Goal: Download file/media

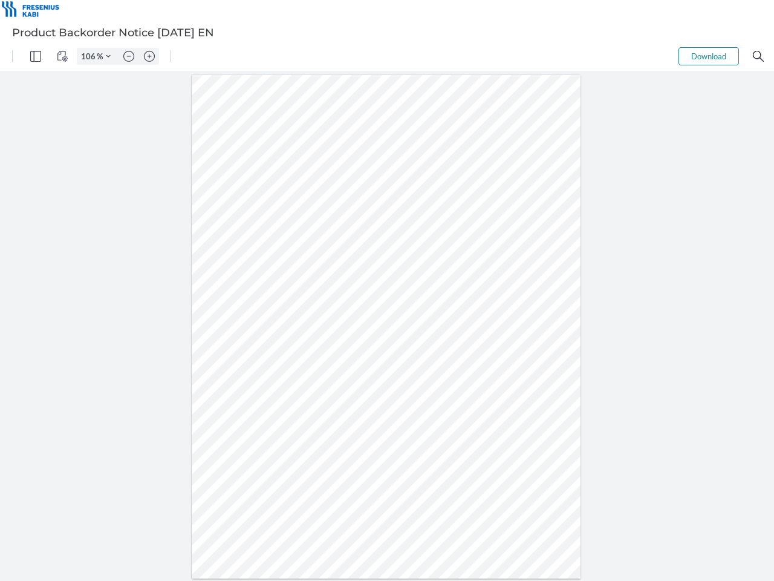
click at [36, 56] on img "Panel" at bounding box center [35, 56] width 11 height 11
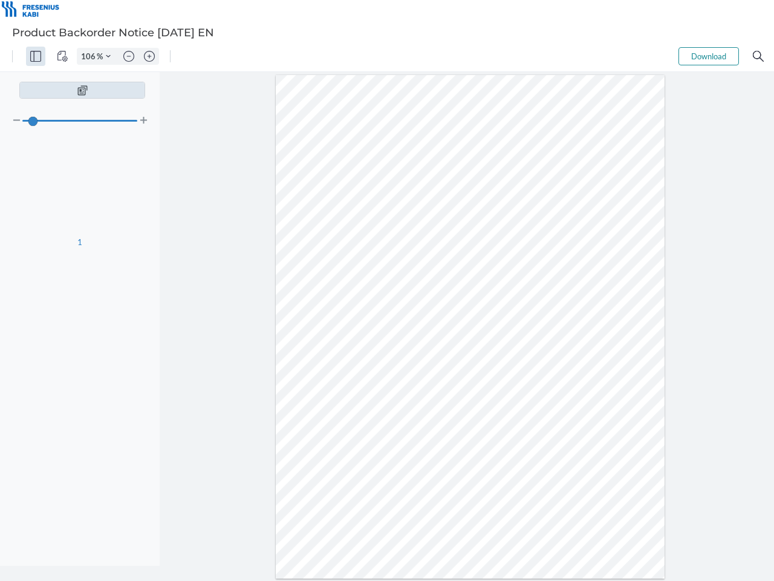
click at [62, 56] on img "View Controls" at bounding box center [62, 56] width 11 height 11
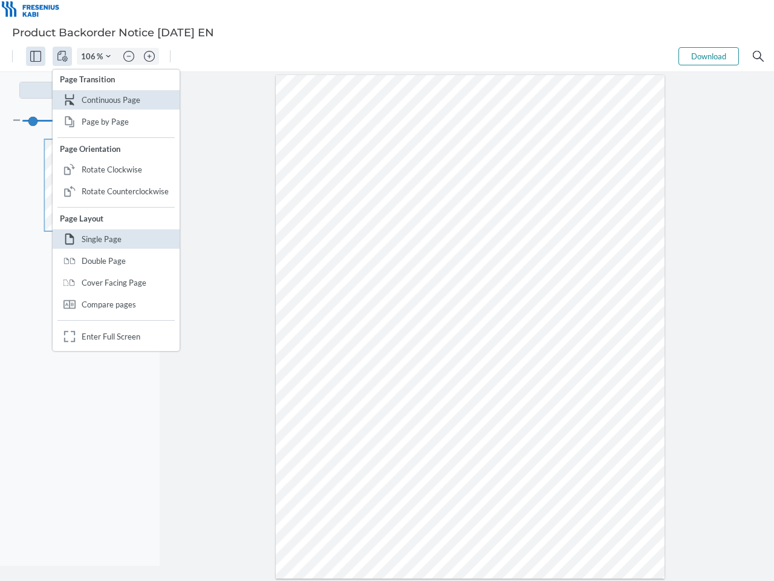
click at [90, 56] on input "106" at bounding box center [86, 56] width 19 height 11
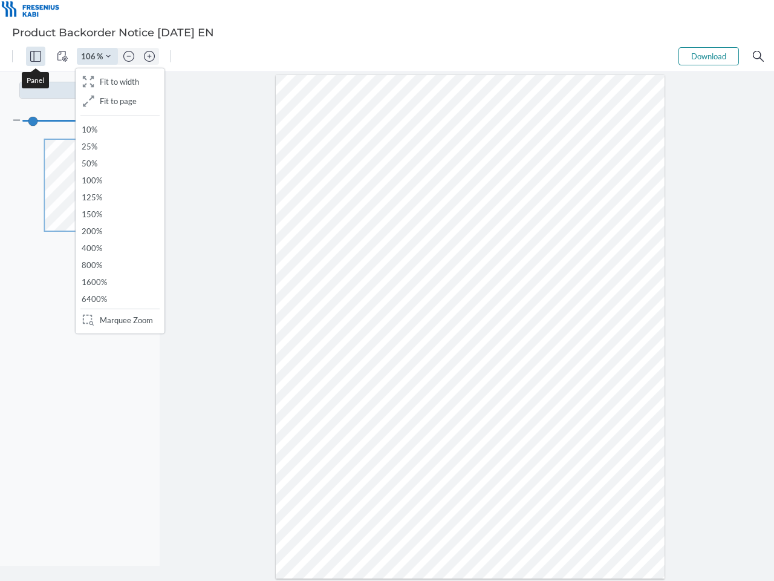
click at [108, 56] on img "Zoom Controls" at bounding box center [108, 56] width 5 height 5
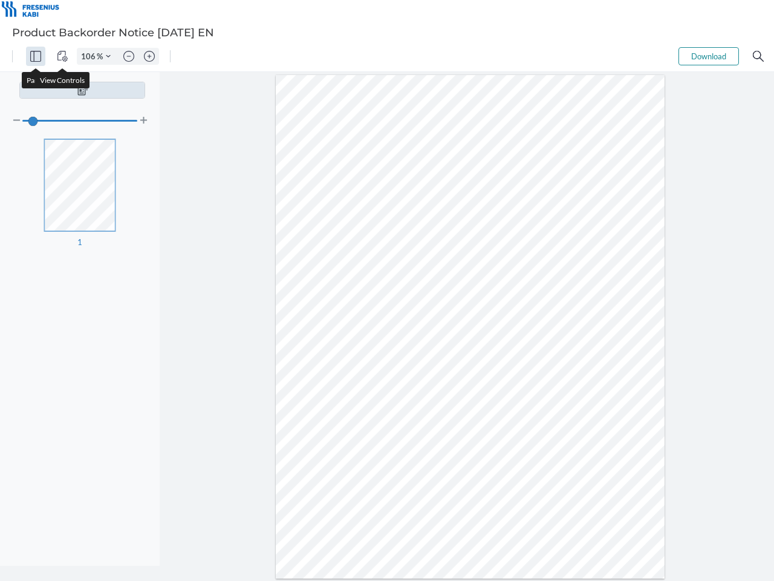
click at [129, 56] on img "Zoom out" at bounding box center [128, 56] width 11 height 11
click at [149, 56] on img "Zoom in" at bounding box center [149, 56] width 11 height 11
type input "106"
click at [709, 56] on button "Download" at bounding box center [709, 56] width 60 height 18
click at [759, 56] on img "Search" at bounding box center [758, 56] width 11 height 11
